Goal: Browse casually

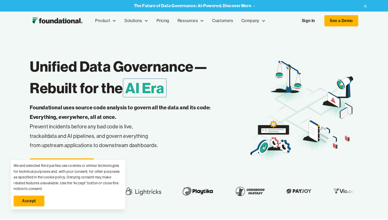
click at [29, 201] on link "Accept" at bounding box center [29, 200] width 31 height 11
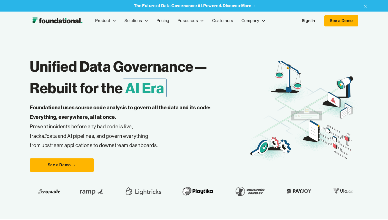
click at [85, 111] on p "Foundational uses source code analysis to govern all the data and its code: Eve…" at bounding box center [128, 126] width 197 height 47
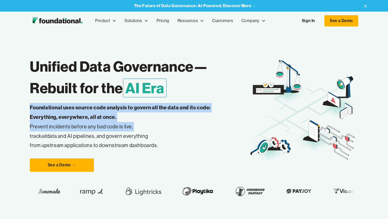
drag, startPoint x: 85, startPoint y: 111, endPoint x: 91, endPoint y: 123, distance: 13.3
click at [91, 123] on p "Foundational uses source code analysis to govern all the data and its code: Eve…" at bounding box center [128, 126] width 197 height 47
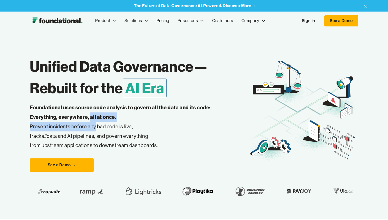
drag, startPoint x: 91, startPoint y: 123, endPoint x: 92, endPoint y: 116, distance: 7.7
click at [92, 116] on p "Foundational uses source code analysis to govern all the data and its code: Eve…" at bounding box center [128, 126] width 197 height 47
click at [92, 116] on strong "Foundational uses source code analysis to govern all the data and its code: Eve…" at bounding box center [120, 112] width 181 height 16
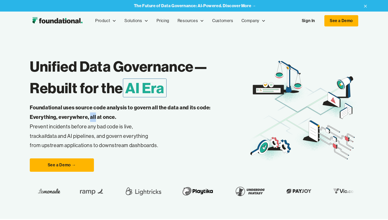
click at [92, 116] on strong "Foundational uses source code analysis to govern all the data and its code: Eve…" at bounding box center [120, 112] width 181 height 16
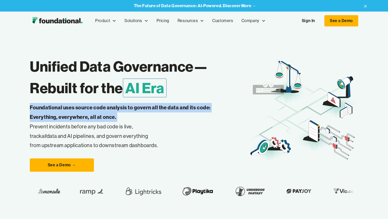
click at [92, 116] on strong "Foundational uses source code analysis to govern all the data and its code: Eve…" at bounding box center [120, 112] width 181 height 16
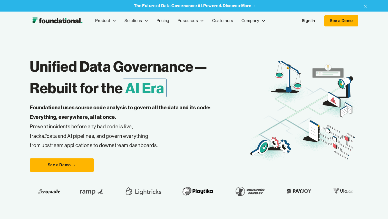
click at [98, 124] on p "Foundational uses source code analysis to govern all the data and its code: Eve…" at bounding box center [128, 126] width 197 height 47
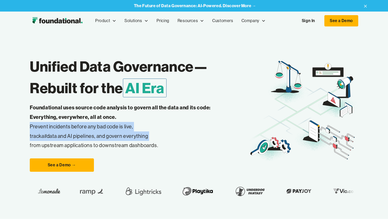
drag, startPoint x: 98, startPoint y: 124, endPoint x: 100, endPoint y: 136, distance: 12.0
click at [100, 136] on p "Foundational uses source code analysis to govern all the data and its code: Eve…" at bounding box center [128, 126] width 197 height 47
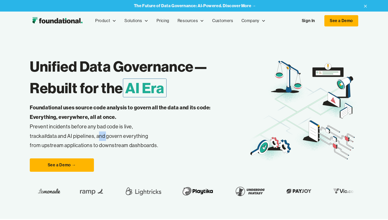
click at [100, 136] on p "Foundational uses source code analysis to govern all the data and its code: Eve…" at bounding box center [128, 126] width 197 height 47
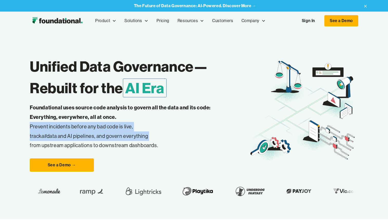
drag, startPoint x: 100, startPoint y: 136, endPoint x: 100, endPoint y: 129, distance: 6.7
click at [100, 129] on p "Foundational uses source code analysis to govern all the data and its code: Eve…" at bounding box center [128, 126] width 197 height 47
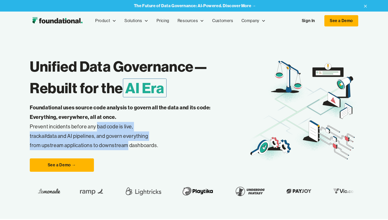
drag, startPoint x: 100, startPoint y: 129, endPoint x: 124, endPoint y: 143, distance: 27.5
click at [124, 143] on p "Foundational uses source code analysis to govern all the data and its code: Eve…" at bounding box center [128, 126] width 197 height 47
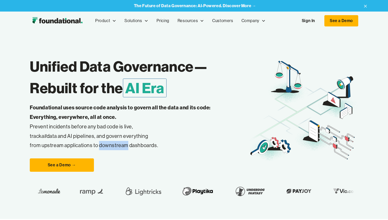
click at [124, 143] on p "Foundational uses source code analysis to govern all the data and its code: Eve…" at bounding box center [128, 126] width 197 height 47
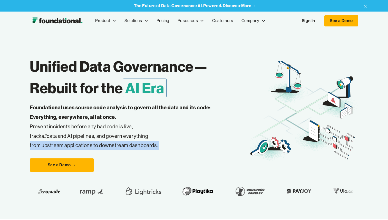
click at [124, 143] on p "Foundational uses source code analysis to govern all the data and its code: Eve…" at bounding box center [128, 126] width 197 height 47
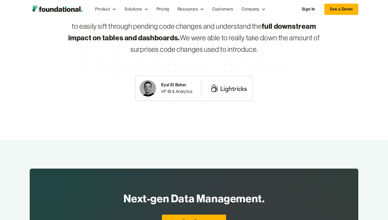
scroll to position [1715, 0]
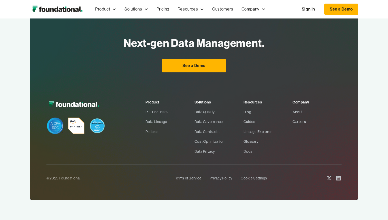
click at [378, 143] on div "Next-gen Data Management. For Everyone See a Demo Product Pull Requests Data Li…" at bounding box center [194, 102] width 388 height 236
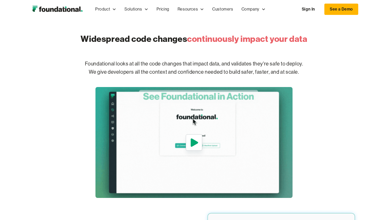
scroll to position [112, 0]
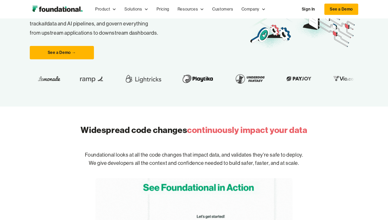
click at [368, 157] on div "Widespread code changes continuously impact your data Foundational looks at all…" at bounding box center [194, 197] width 388 height 182
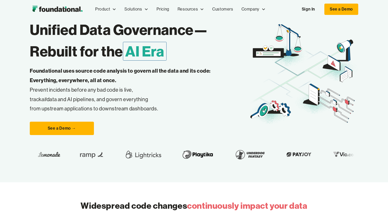
scroll to position [0, 0]
